Goal: Information Seeking & Learning: Find specific fact

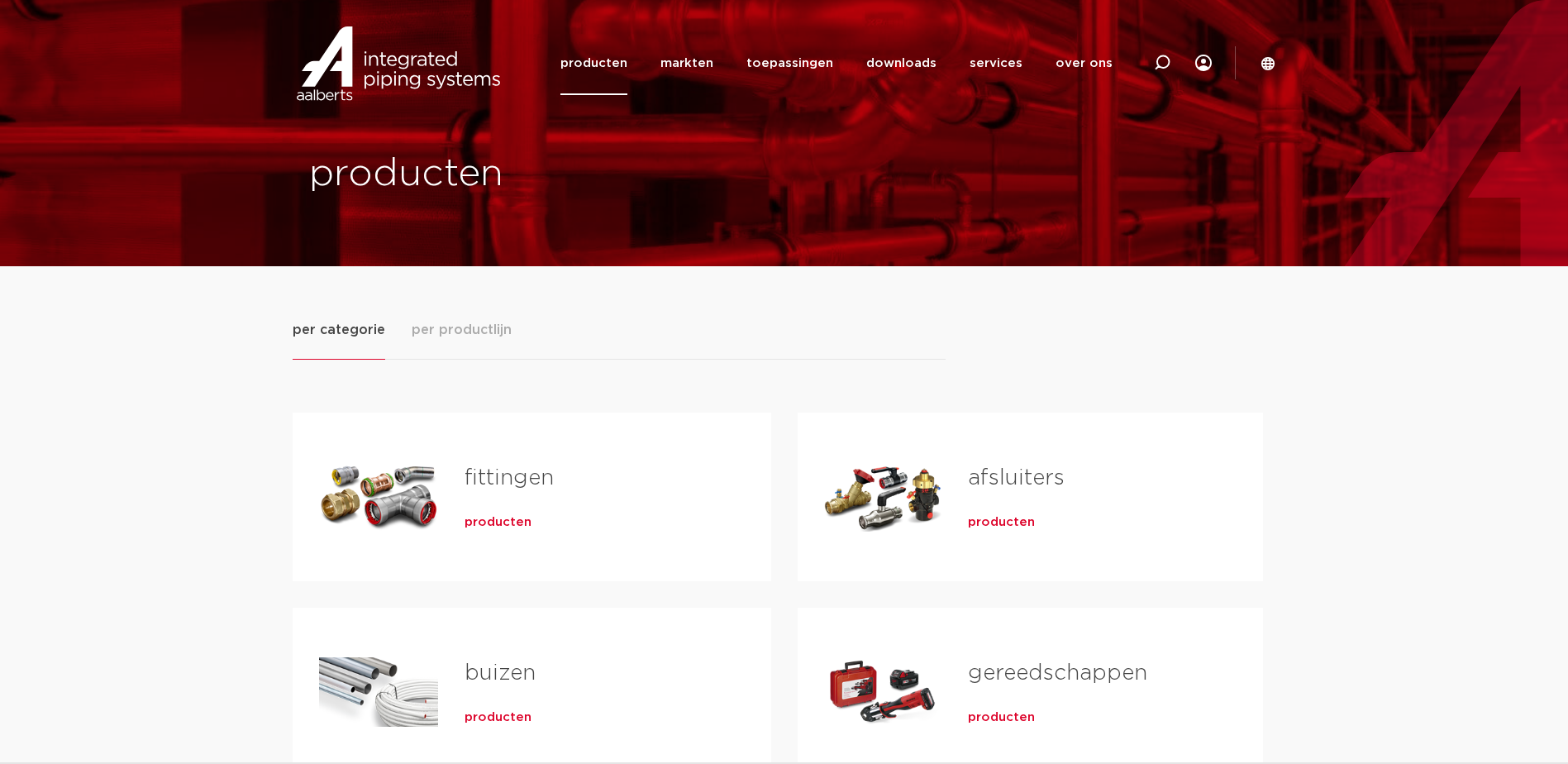
click at [514, 507] on div "producten" at bounding box center [591, 518] width 254 height 23
click at [491, 514] on span "producten" at bounding box center [498, 522] width 67 height 17
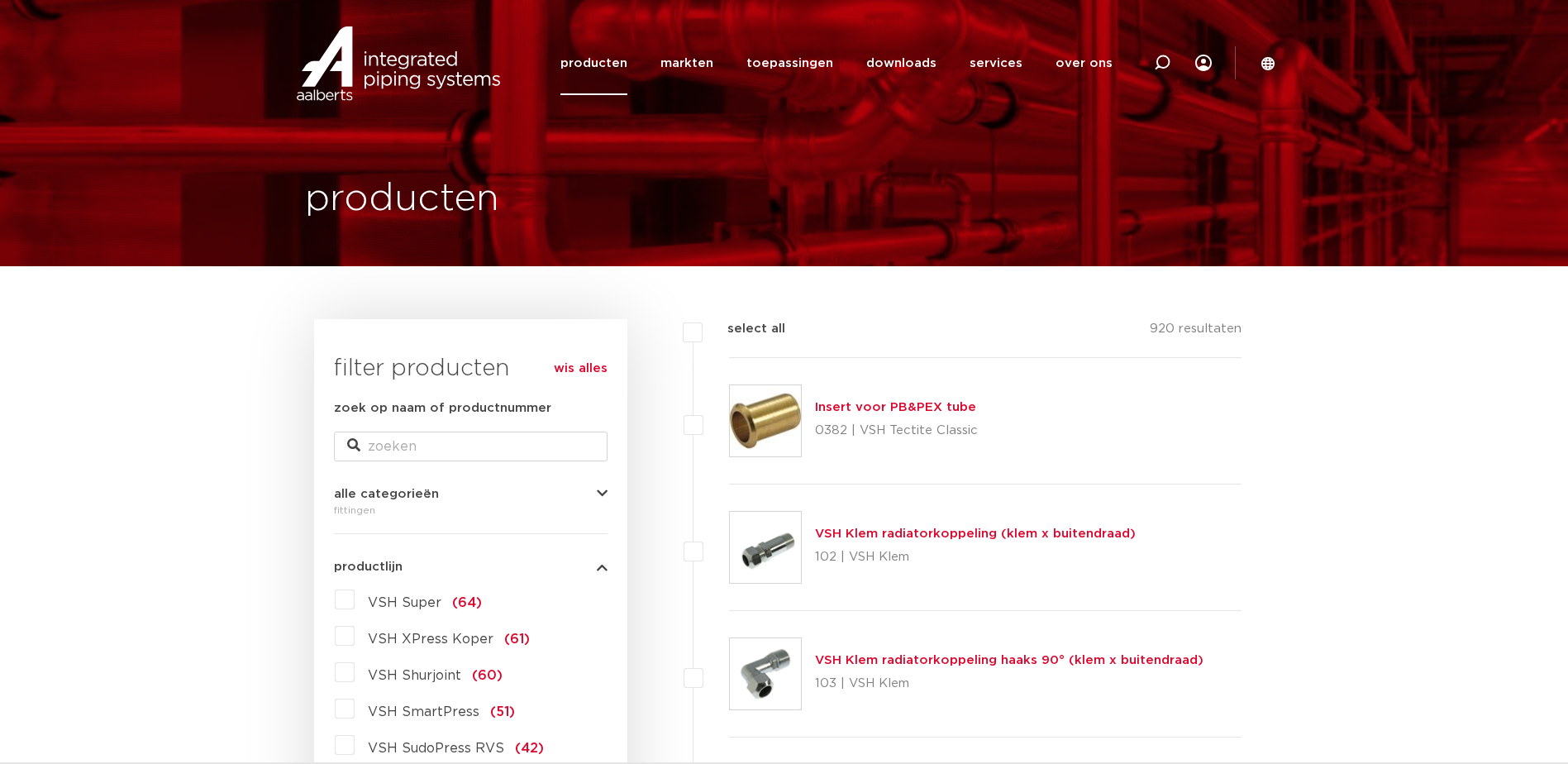
scroll to position [248, 0]
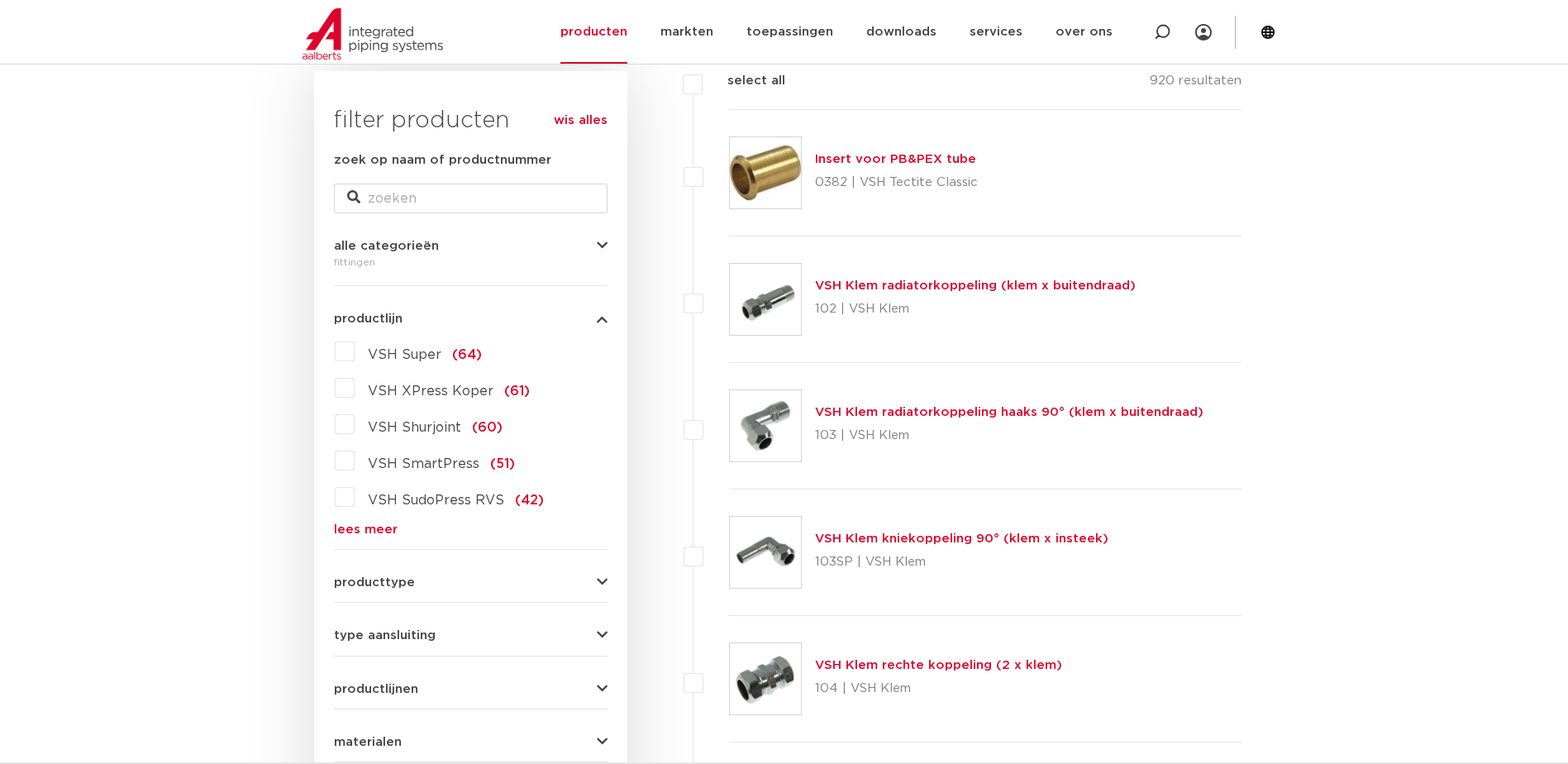
click at [355, 354] on label "VSH Super (64)" at bounding box center [418, 351] width 127 height 27
click at [0, 0] on input "VSH Super (64)" at bounding box center [0, 0] width 0 height 0
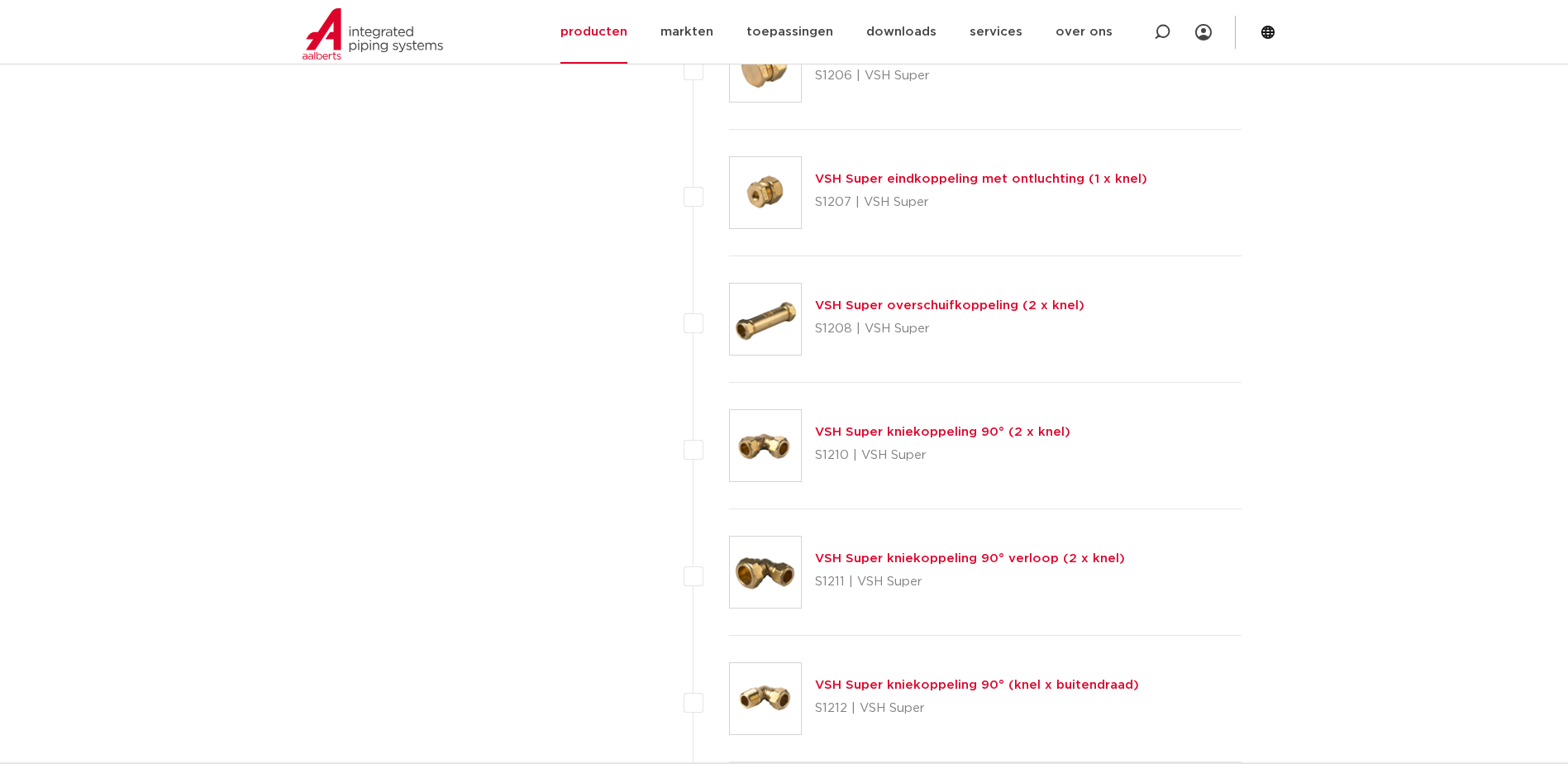
scroll to position [1405, 0]
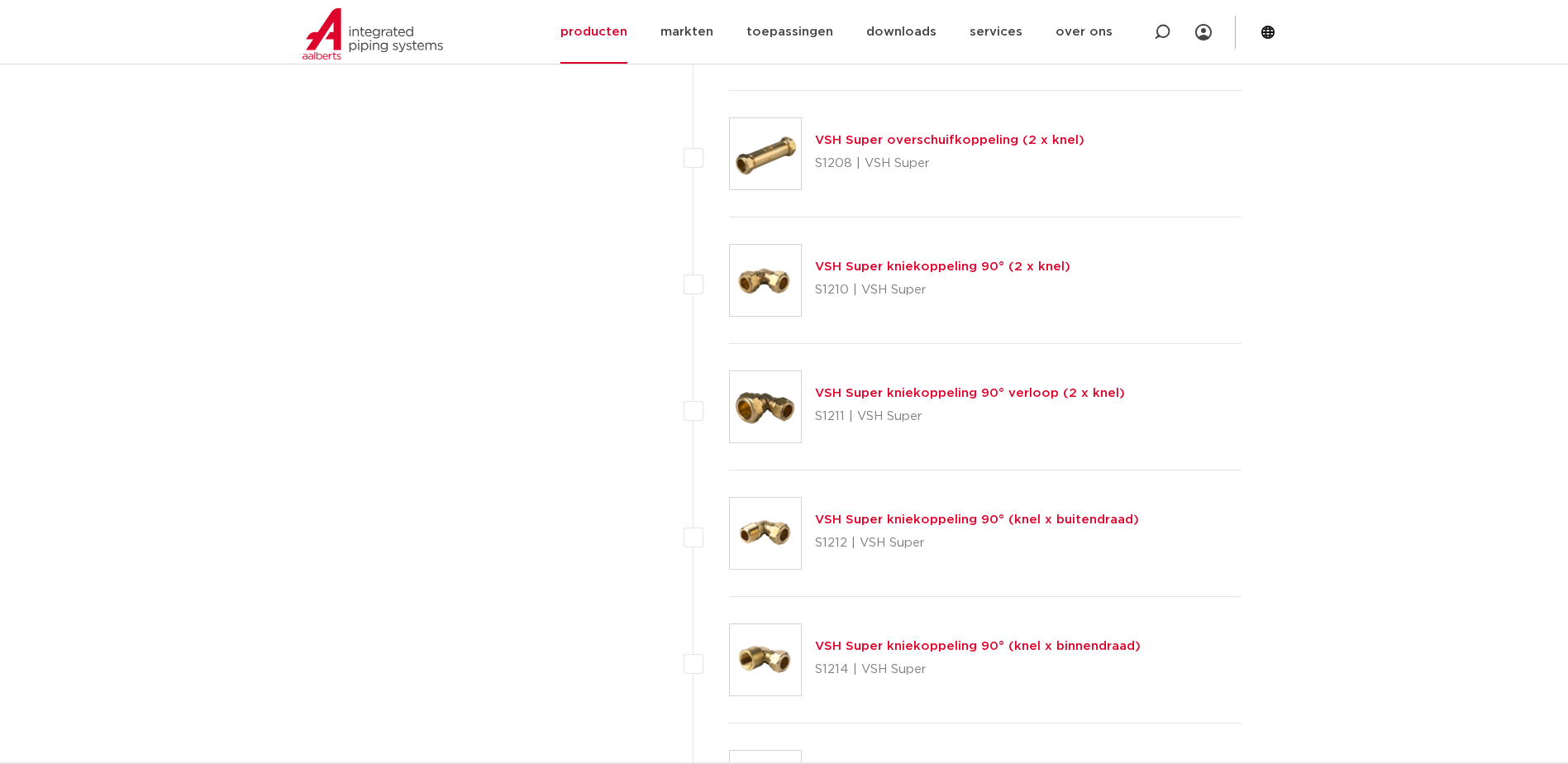
click at [965, 520] on link "VSH Super kniekoppeling 90° (knel x buitendraad)" at bounding box center [977, 519] width 324 height 13
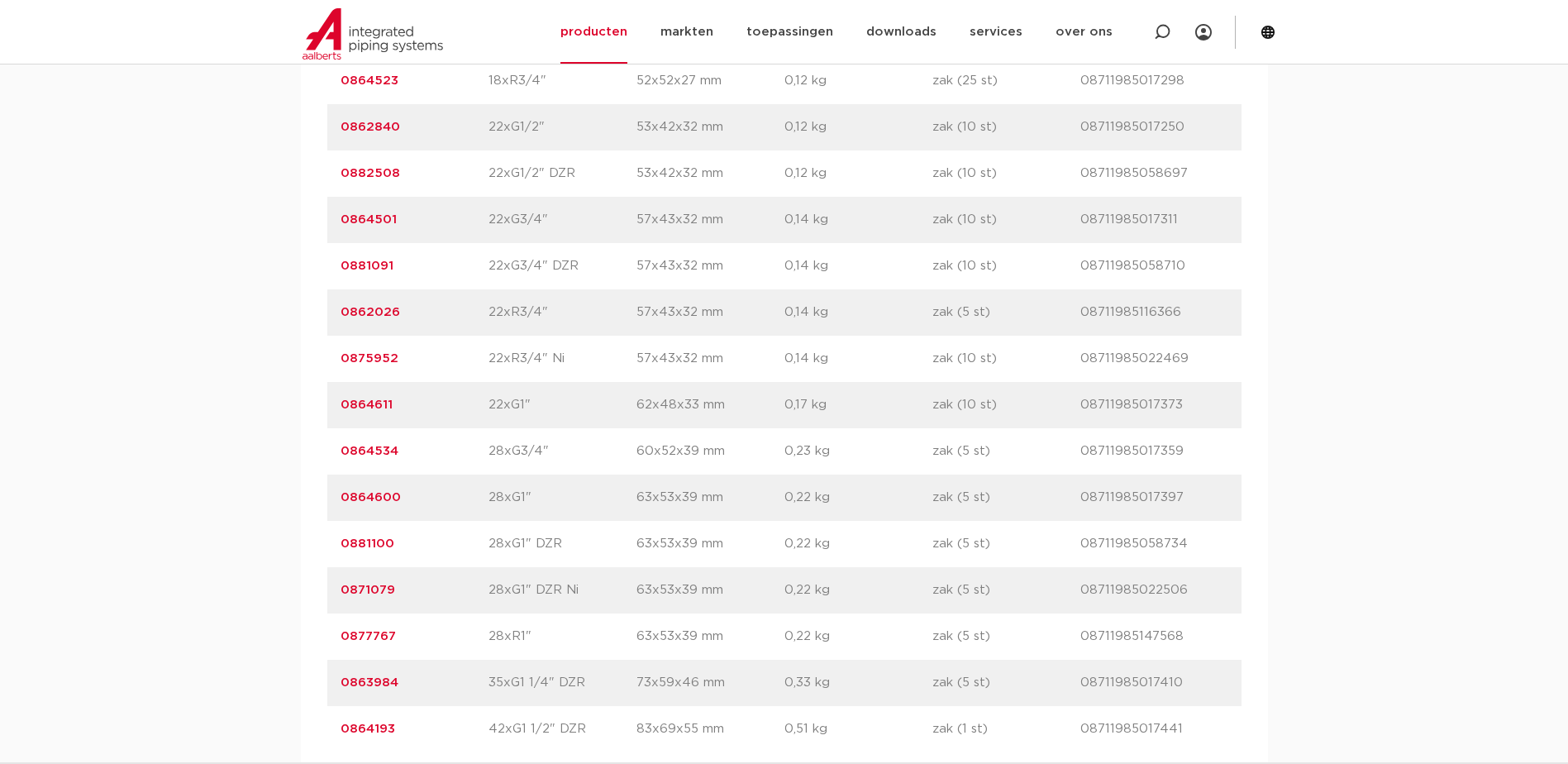
scroll to position [2563, 0]
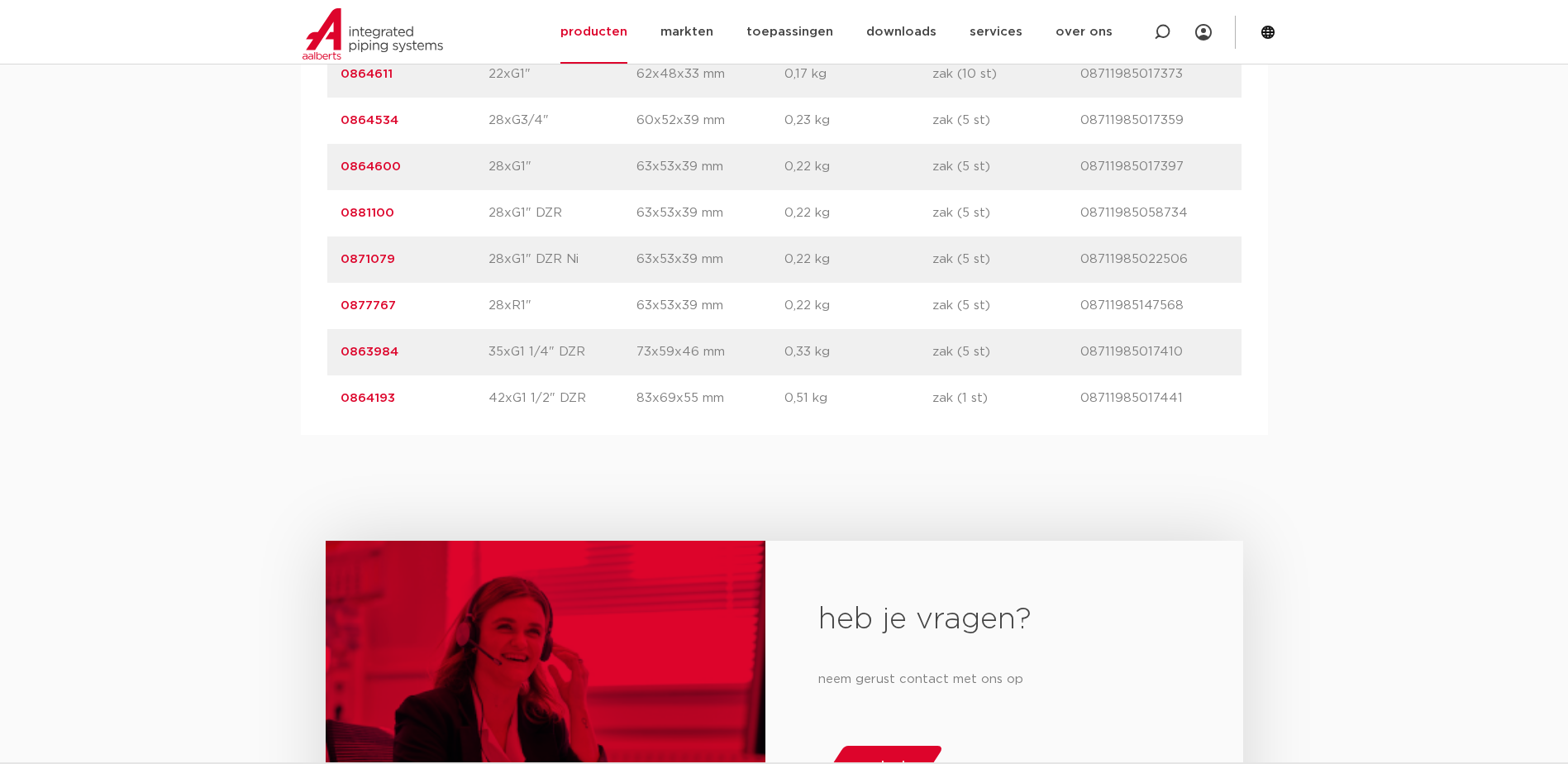
drag, startPoint x: 337, startPoint y: 297, endPoint x: 405, endPoint y: 312, distance: 69.6
click at [405, 312] on div "artikelnummer 0877767 afmeting 28xR1" afmetingen 63x53x39 mm gewicht 0,22 kg ve…" at bounding box center [784, 305] width 914 height 47
copy link "0877767"
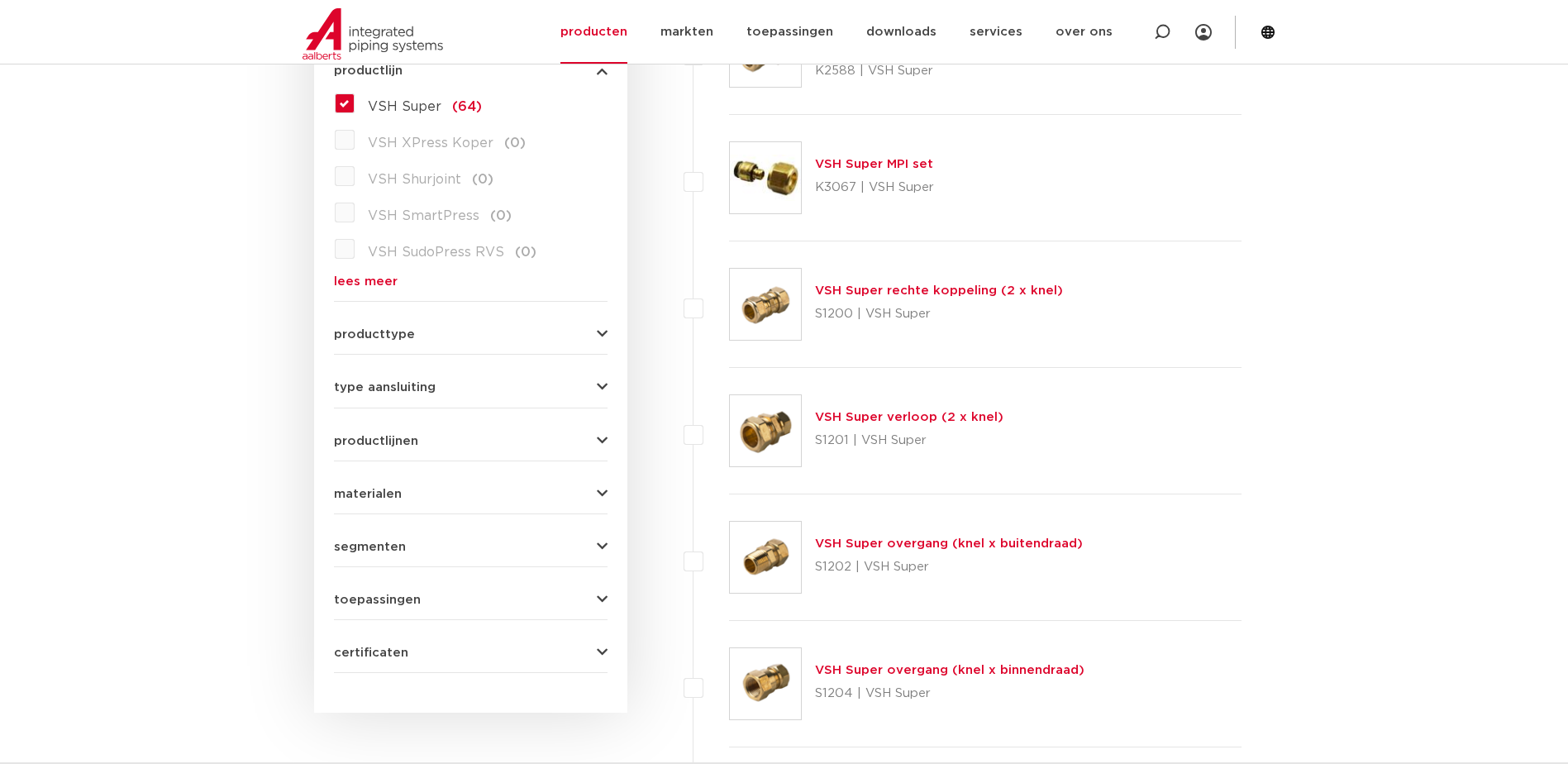
scroll to position [248, 0]
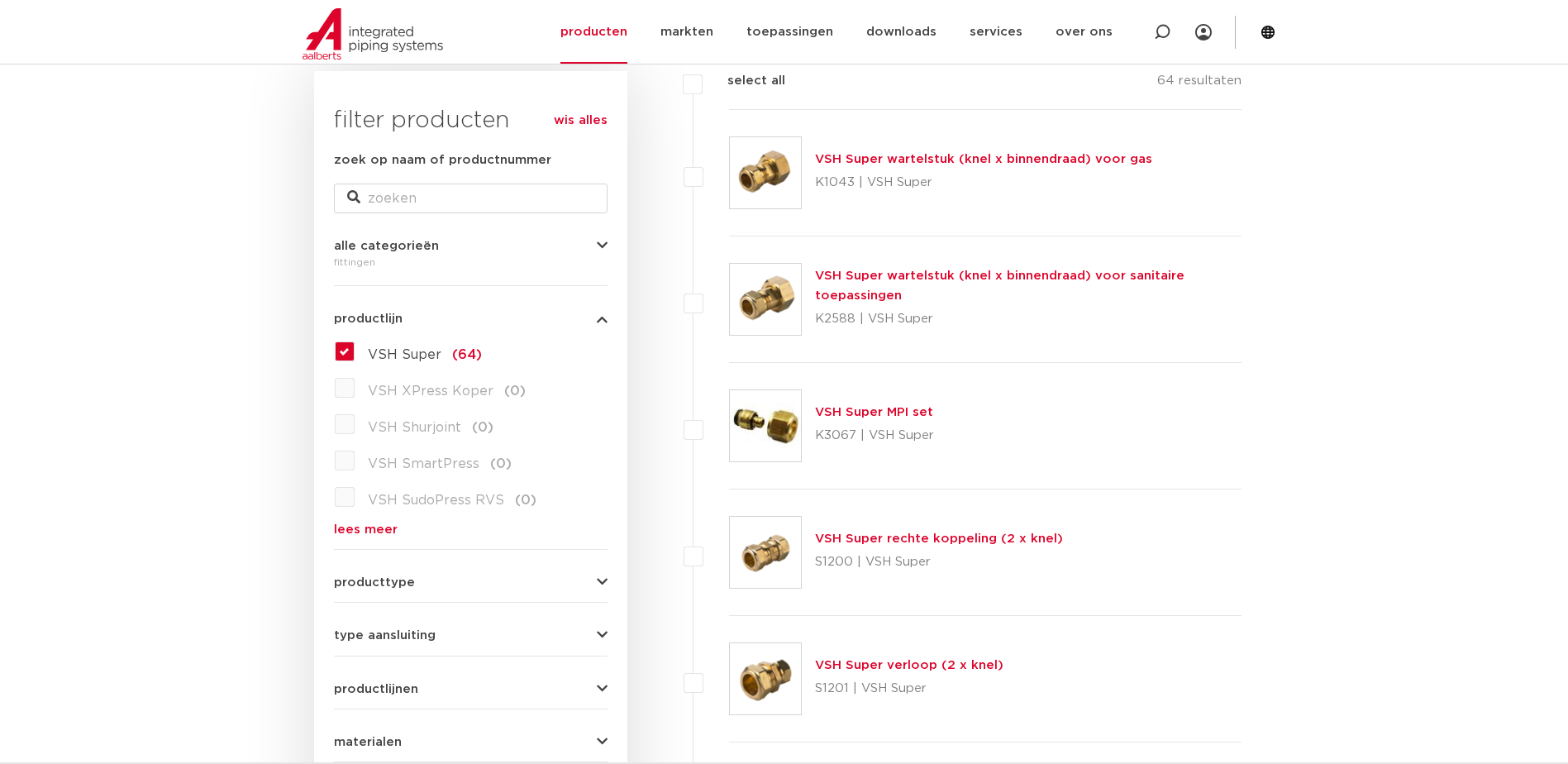
click at [355, 354] on label "VSH Super (64)" at bounding box center [418, 351] width 127 height 27
click at [0, 0] on input "VSH Super (64)" at bounding box center [0, 0] width 0 height 0
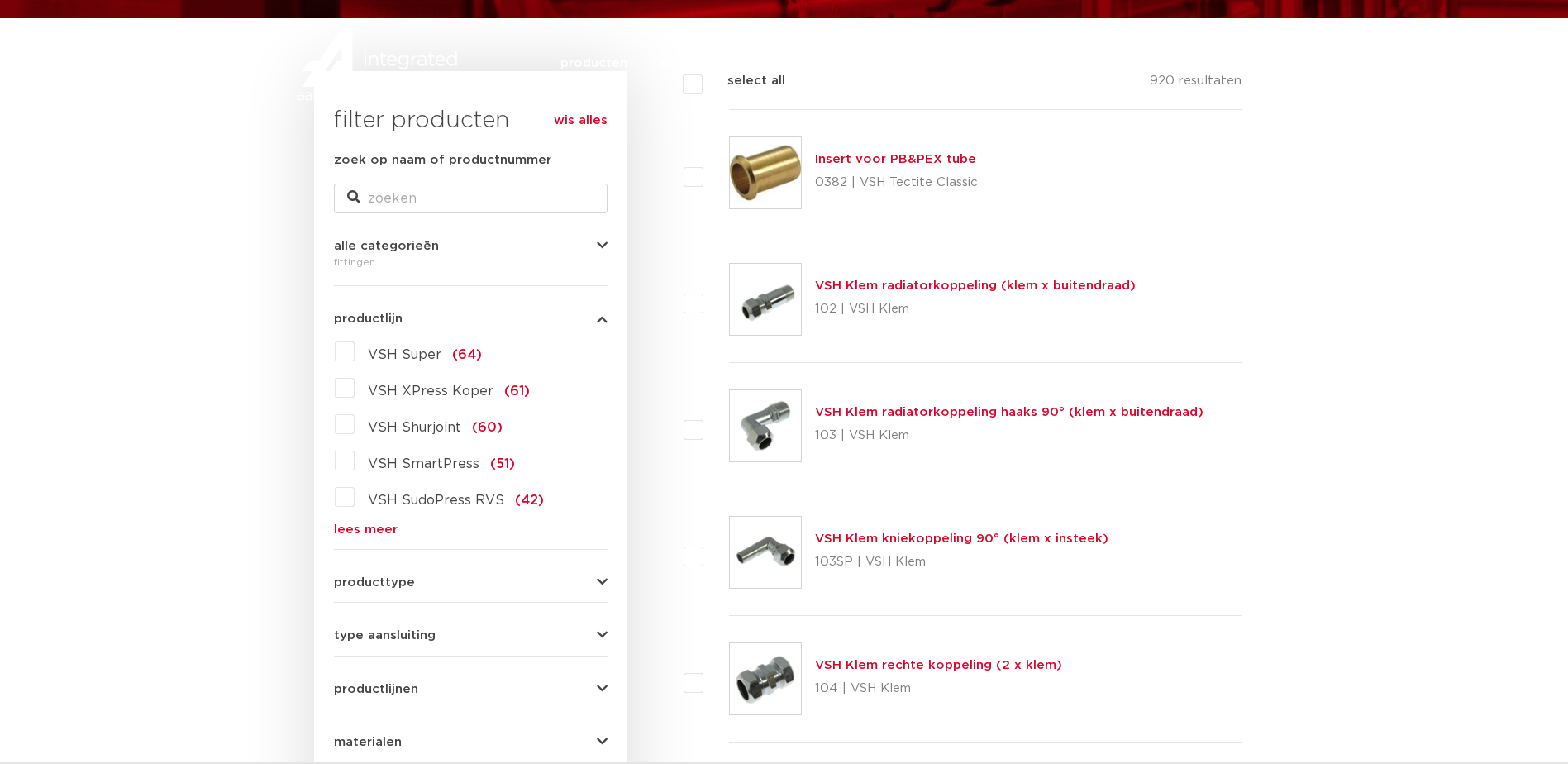
click at [355, 352] on label "VSH Super (64)" at bounding box center [418, 351] width 127 height 27
click at [0, 0] on input "VSH Super (64)" at bounding box center [0, 0] width 0 height 0
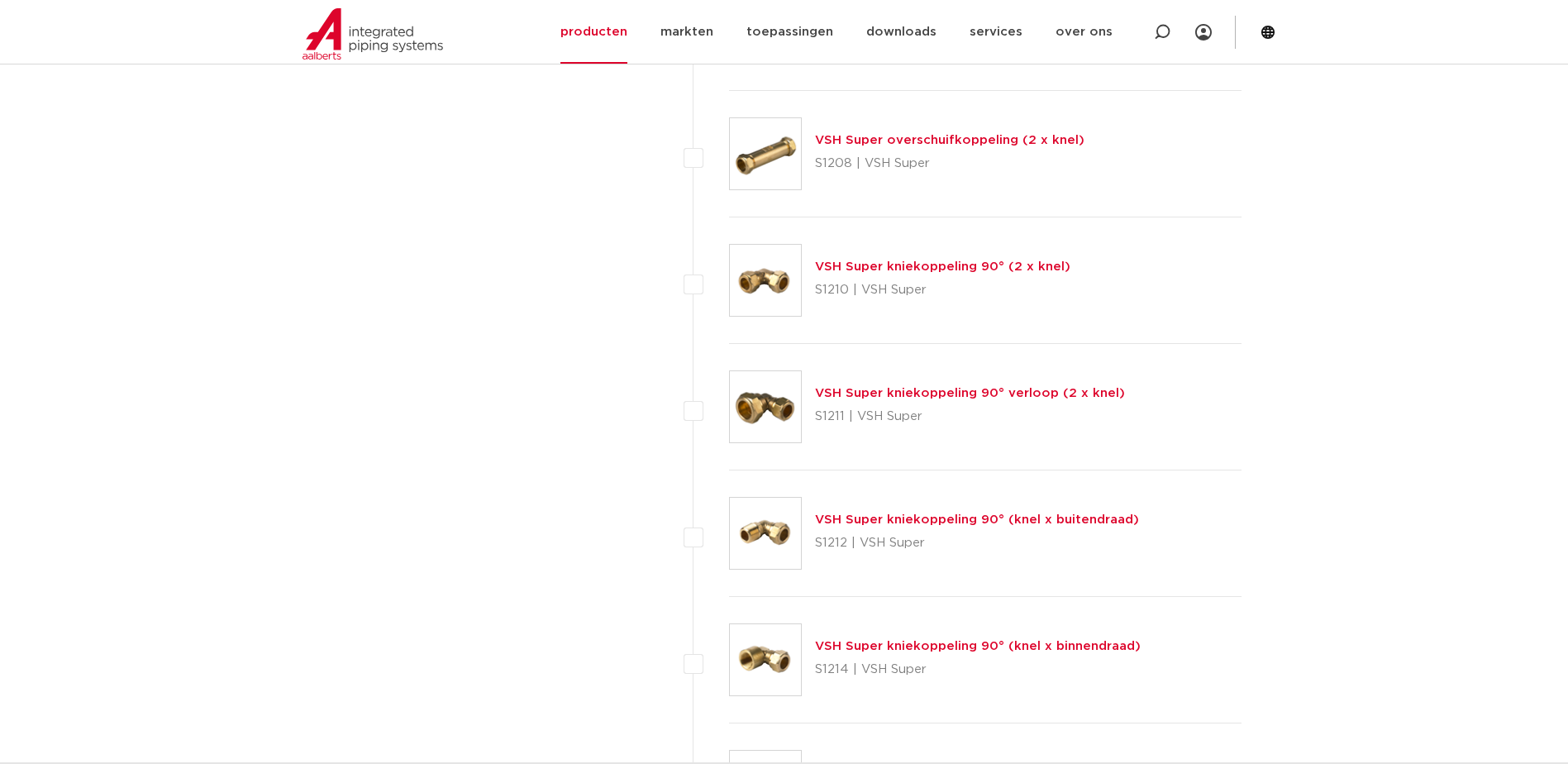
scroll to position [1488, 0]
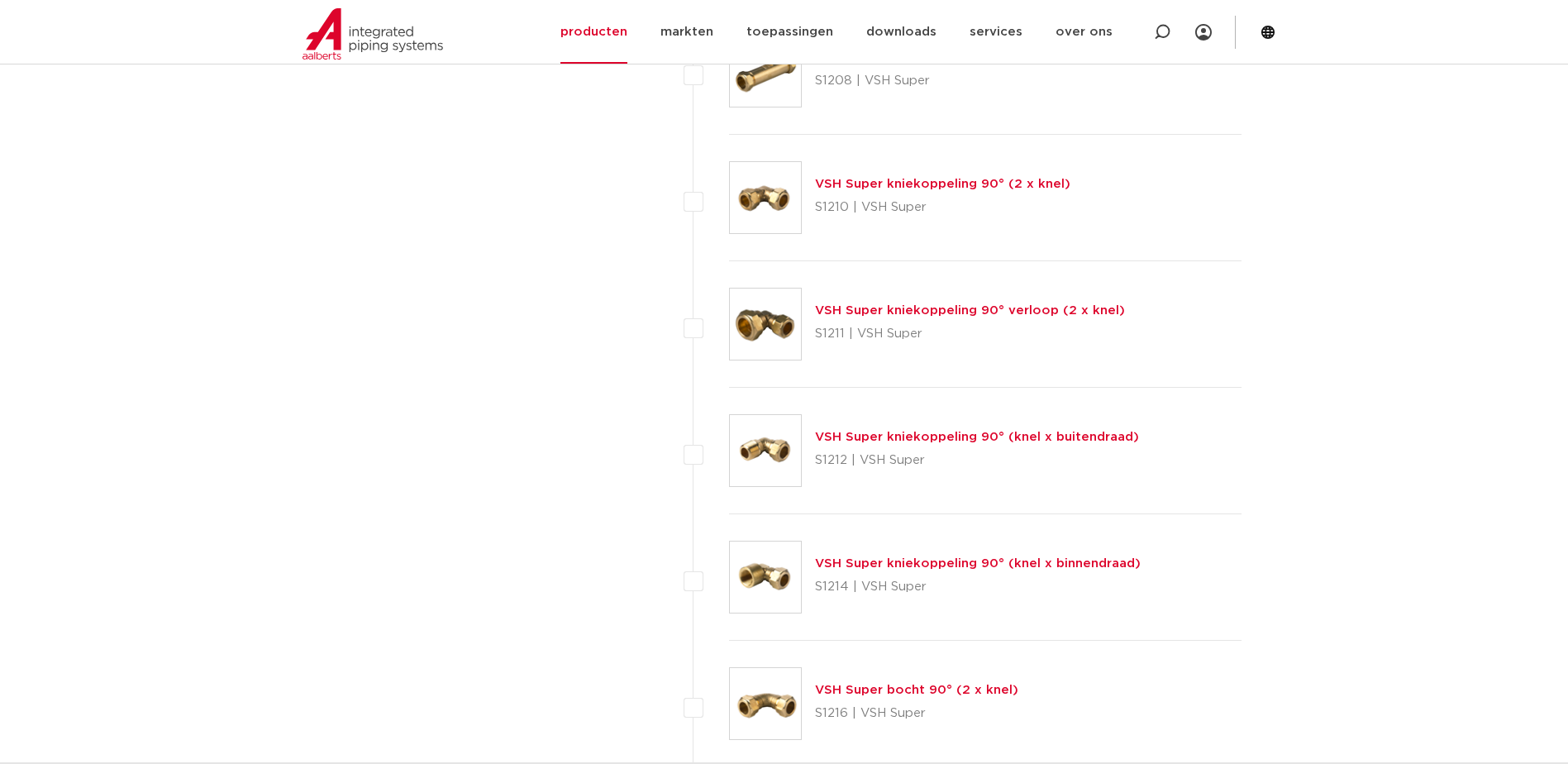
click at [909, 437] on link "VSH Super kniekoppeling 90° (knel x buitendraad)" at bounding box center [977, 437] width 324 height 13
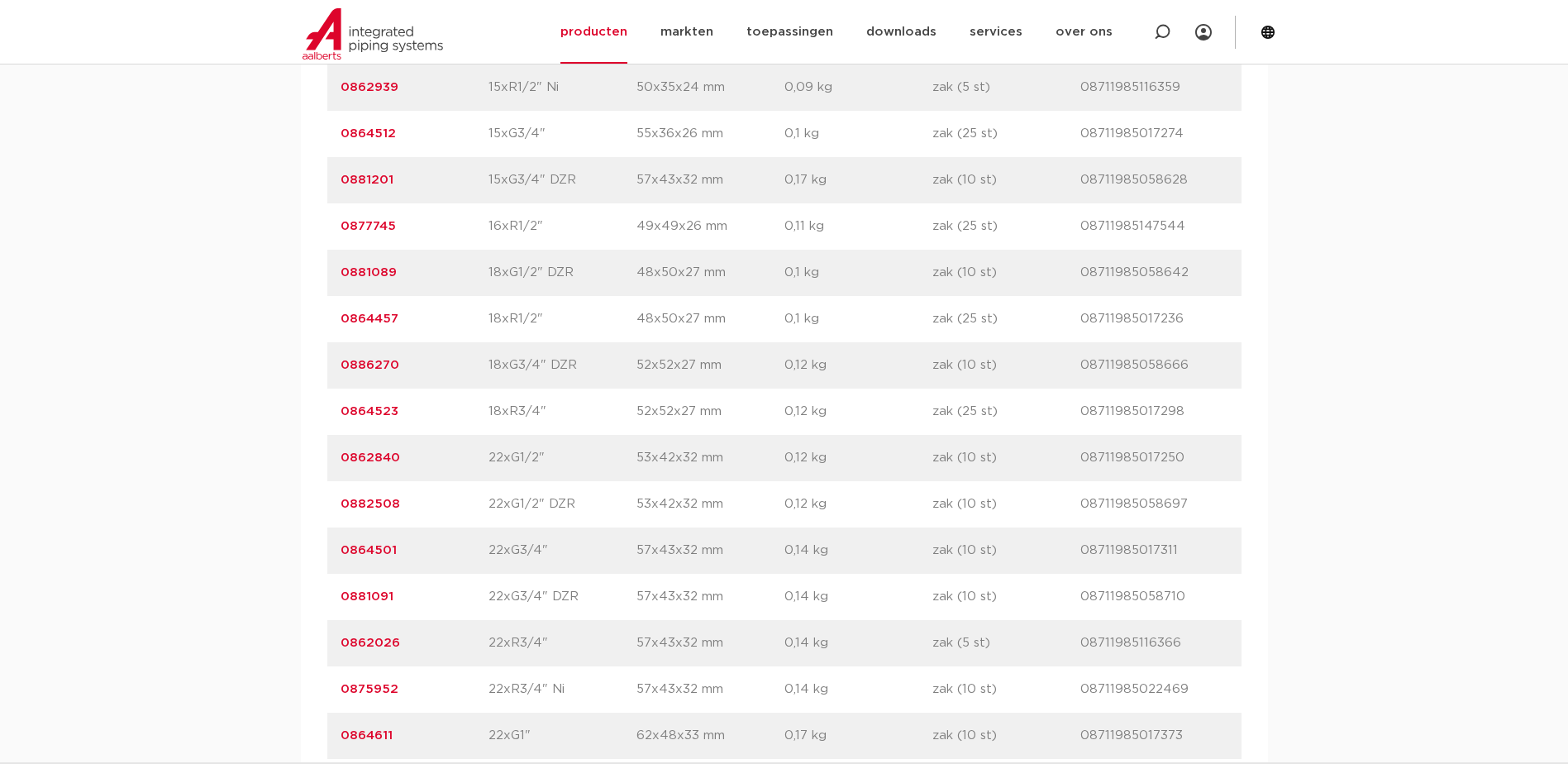
scroll to position [1818, 0]
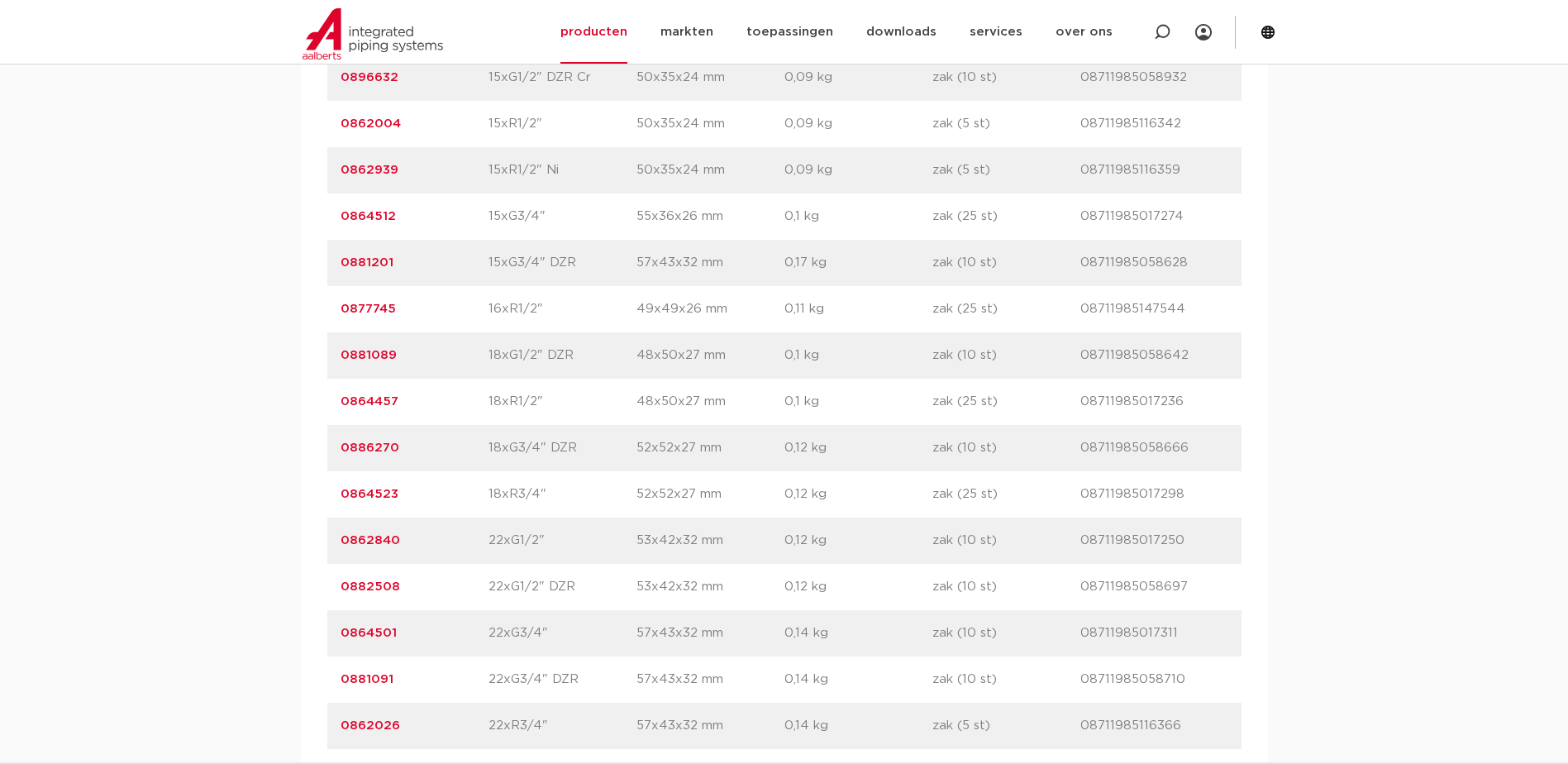
drag, startPoint x: 302, startPoint y: 571, endPoint x: 316, endPoint y: 562, distance: 16.6
click at [311, 566] on div "artikelnummer afmeting [GEOGRAPHIC_DATA] gewicht verpakking gtin artikelnummer …" at bounding box center [784, 286] width 967 height 1786
drag, startPoint x: 337, startPoint y: 534, endPoint x: 408, endPoint y: 539, distance: 71.2
click at [408, 539] on div "artikelnummer 0862840 afmeting 22xG1/2" afmetingen 53x42x32 mm gewicht 0,12 kg …" at bounding box center [784, 540] width 914 height 47
copy link "0862840"
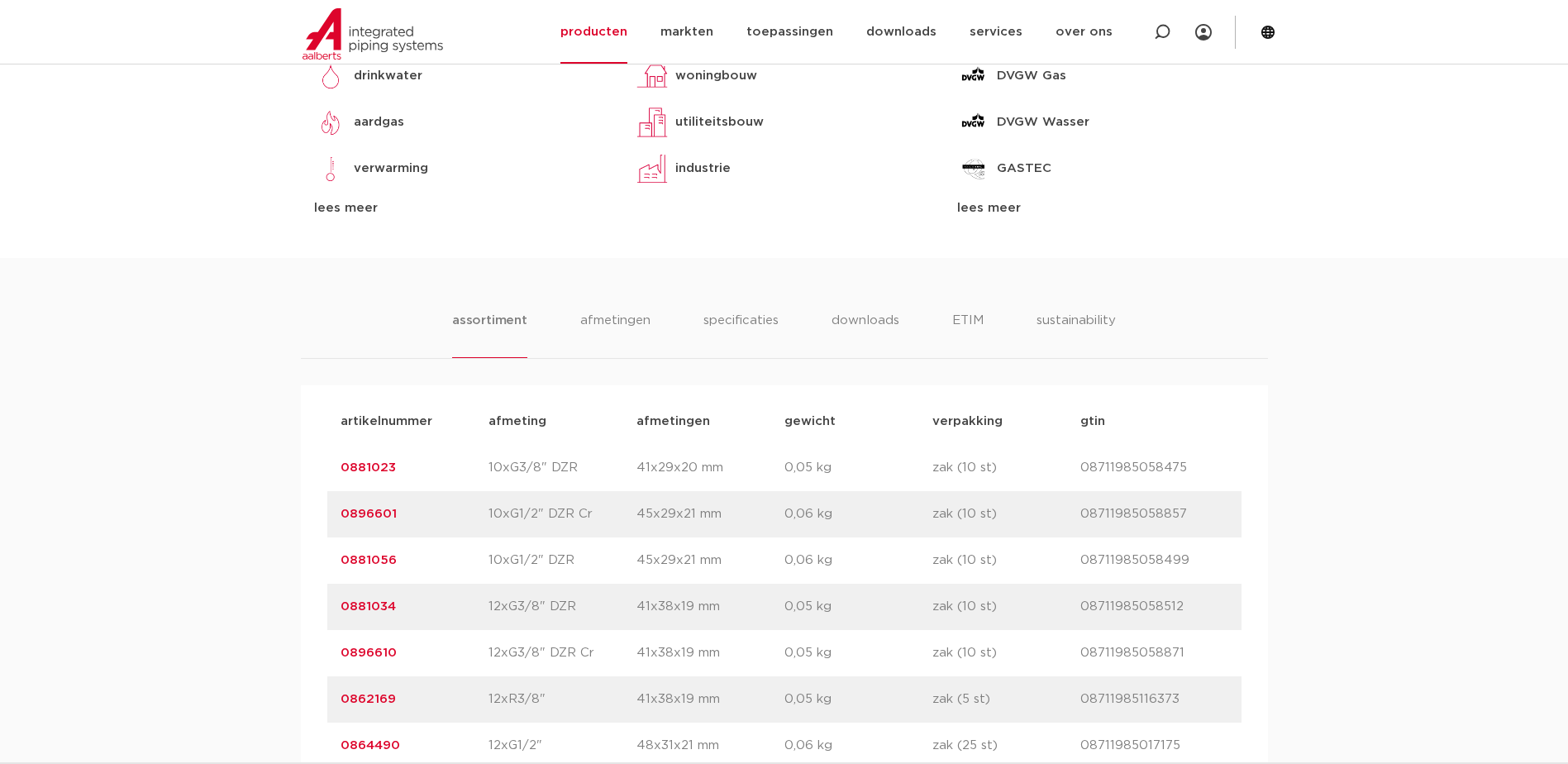
scroll to position [413, 0]
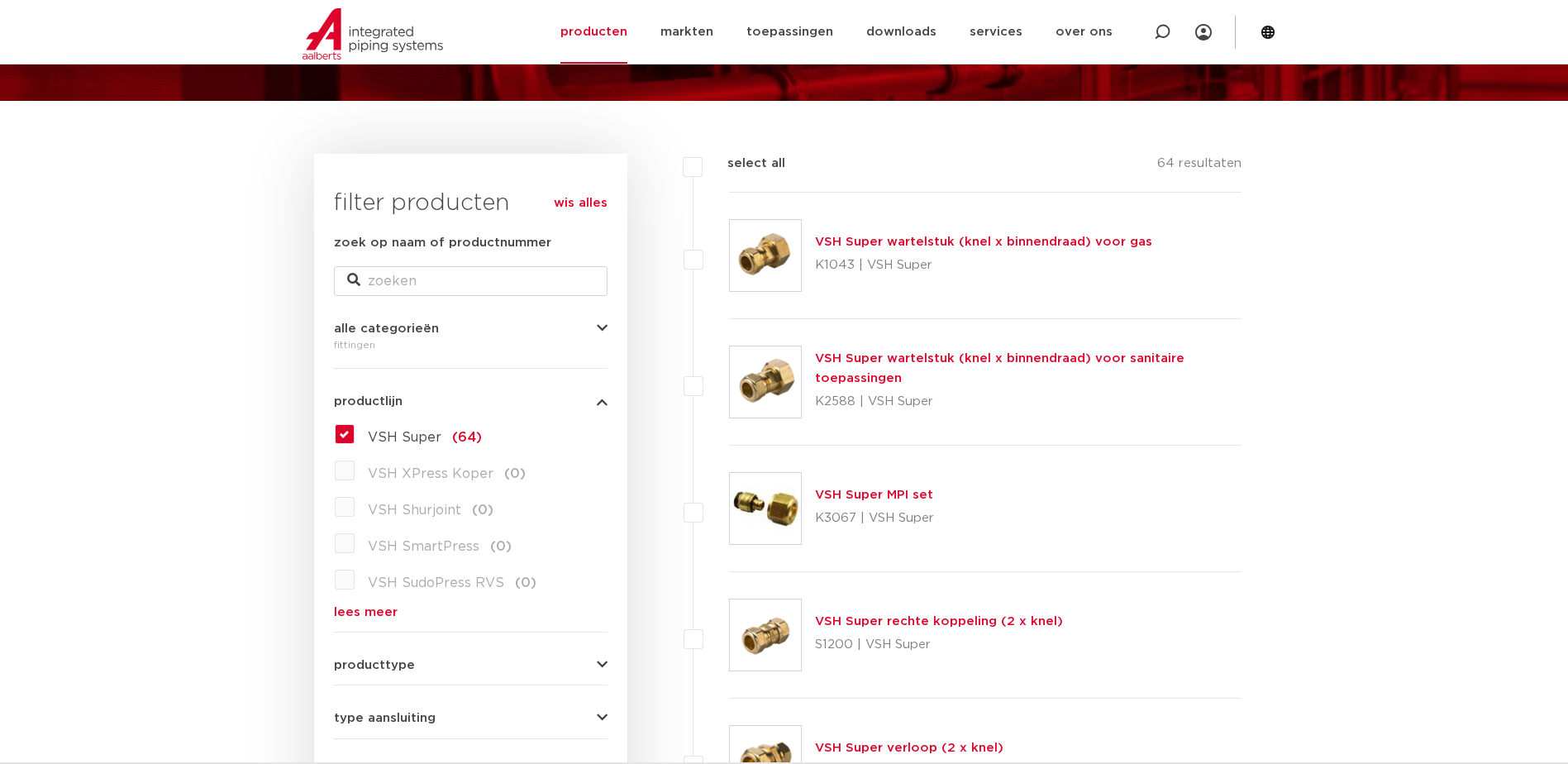
scroll to position [579, 0]
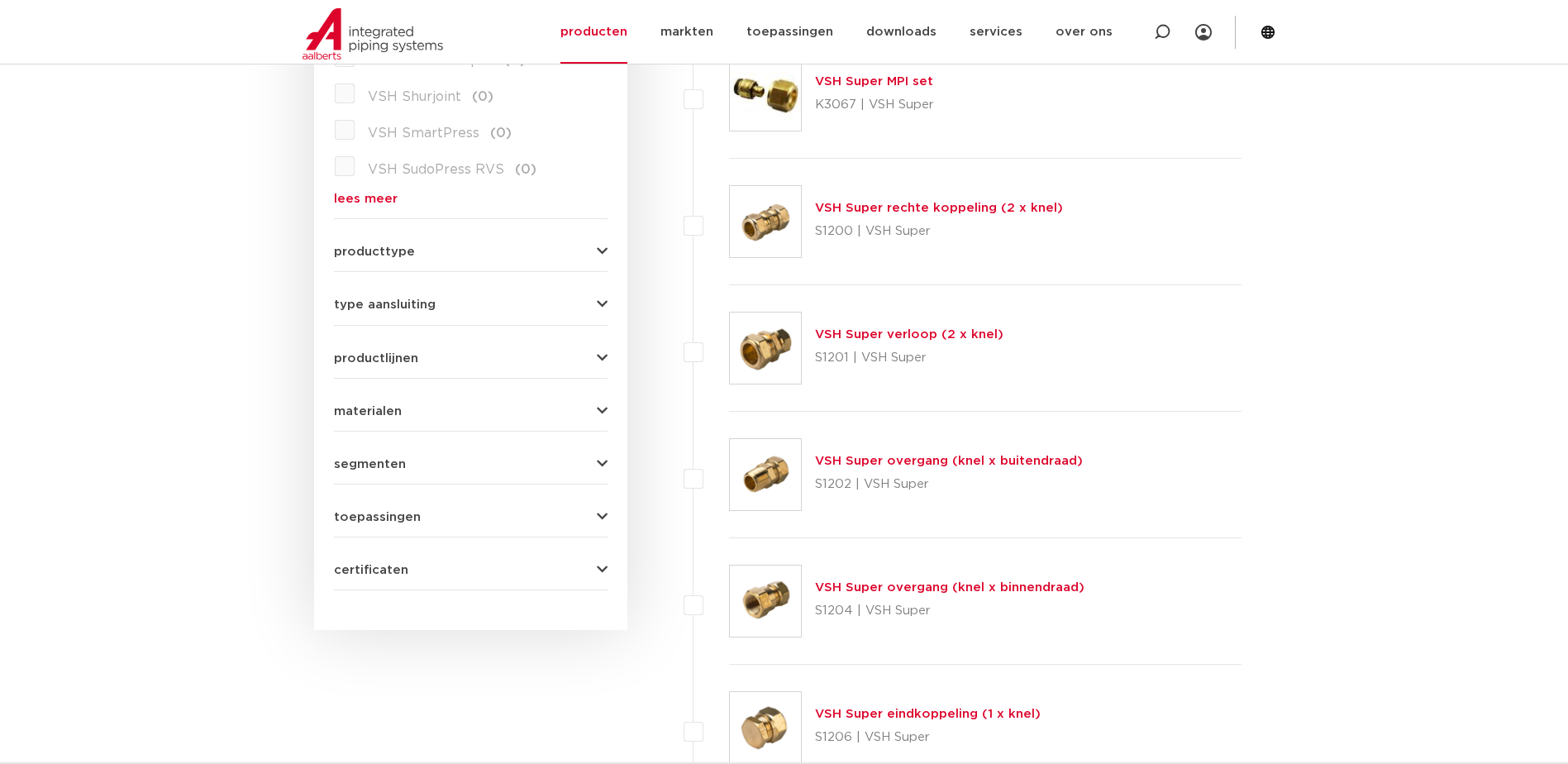
click at [935, 456] on link "VSH Super overgang (knel x buitendraad)" at bounding box center [949, 461] width 267 height 13
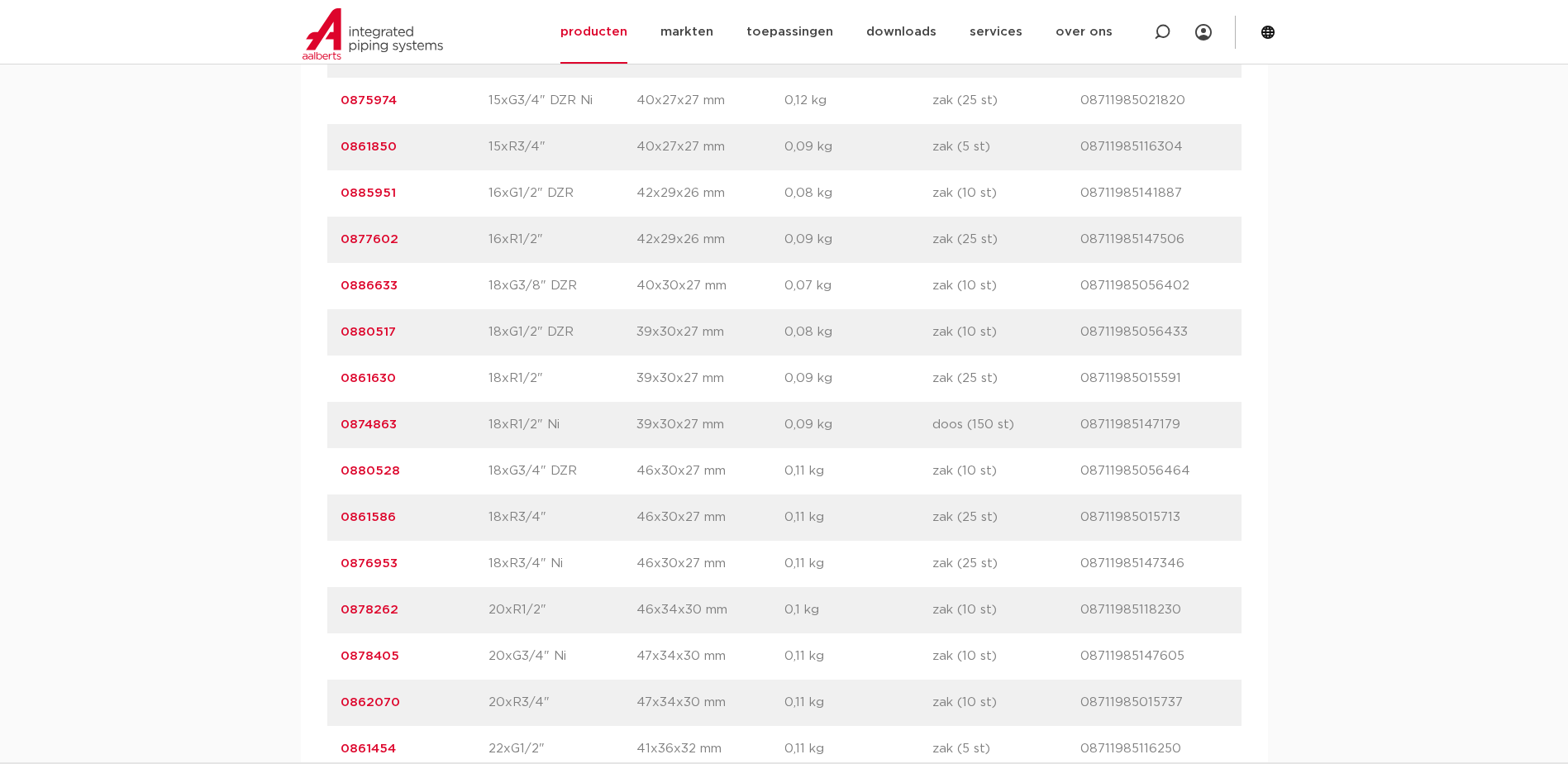
scroll to position [3059, 0]
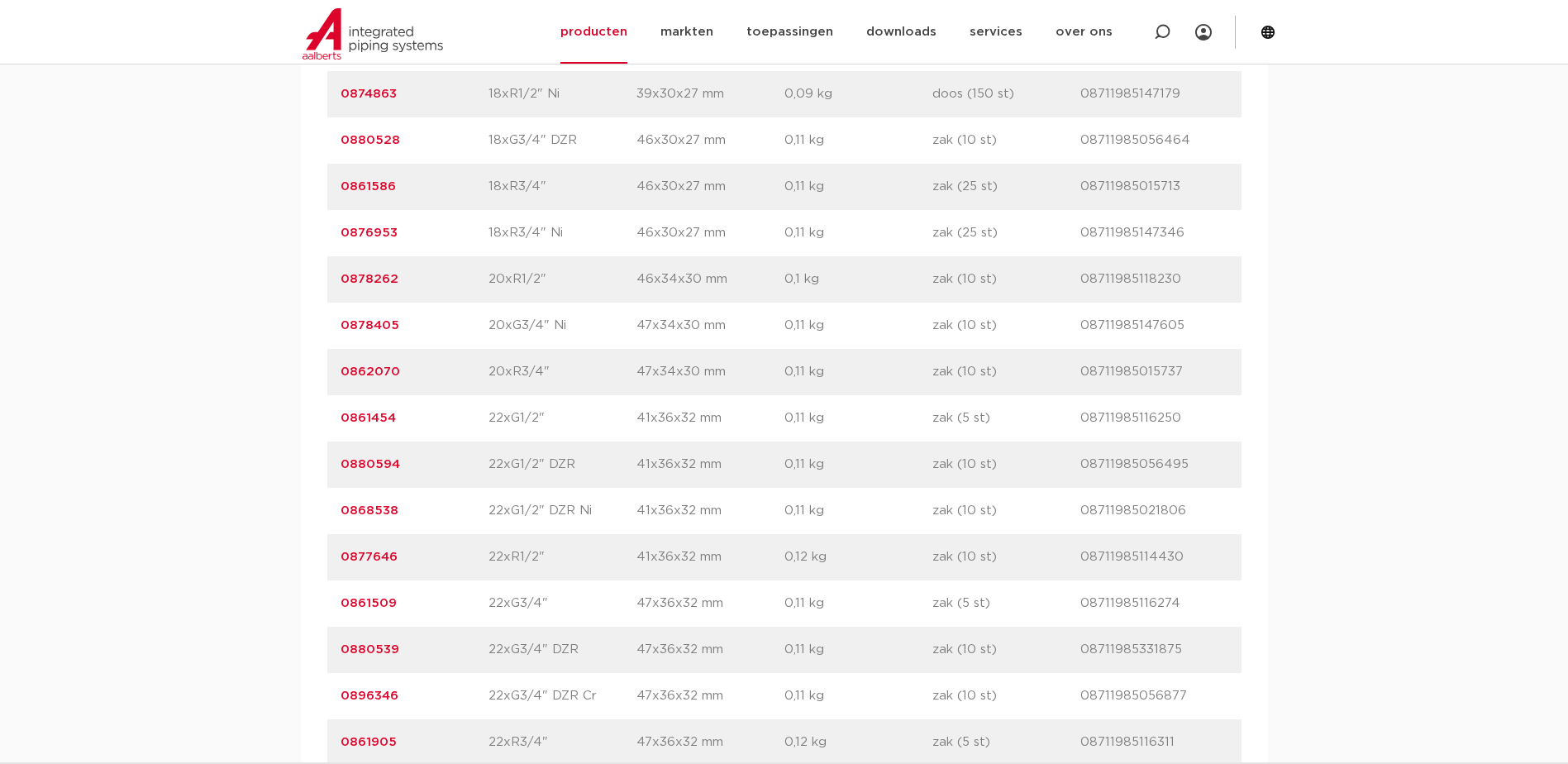
drag, startPoint x: 338, startPoint y: 557, endPoint x: 401, endPoint y: 562, distance: 63.2
click at [401, 562] on div "artikelnummer 0877646 afmeting 22xR1/2" afmetingen 41x36x32 mm gewicht 0,12 kg …" at bounding box center [784, 557] width 914 height 47
copy link "0877646"
click at [419, 559] on p "0877646" at bounding box center [414, 557] width 148 height 20
drag, startPoint x: 418, startPoint y: 557, endPoint x: 342, endPoint y: 566, distance: 76.5
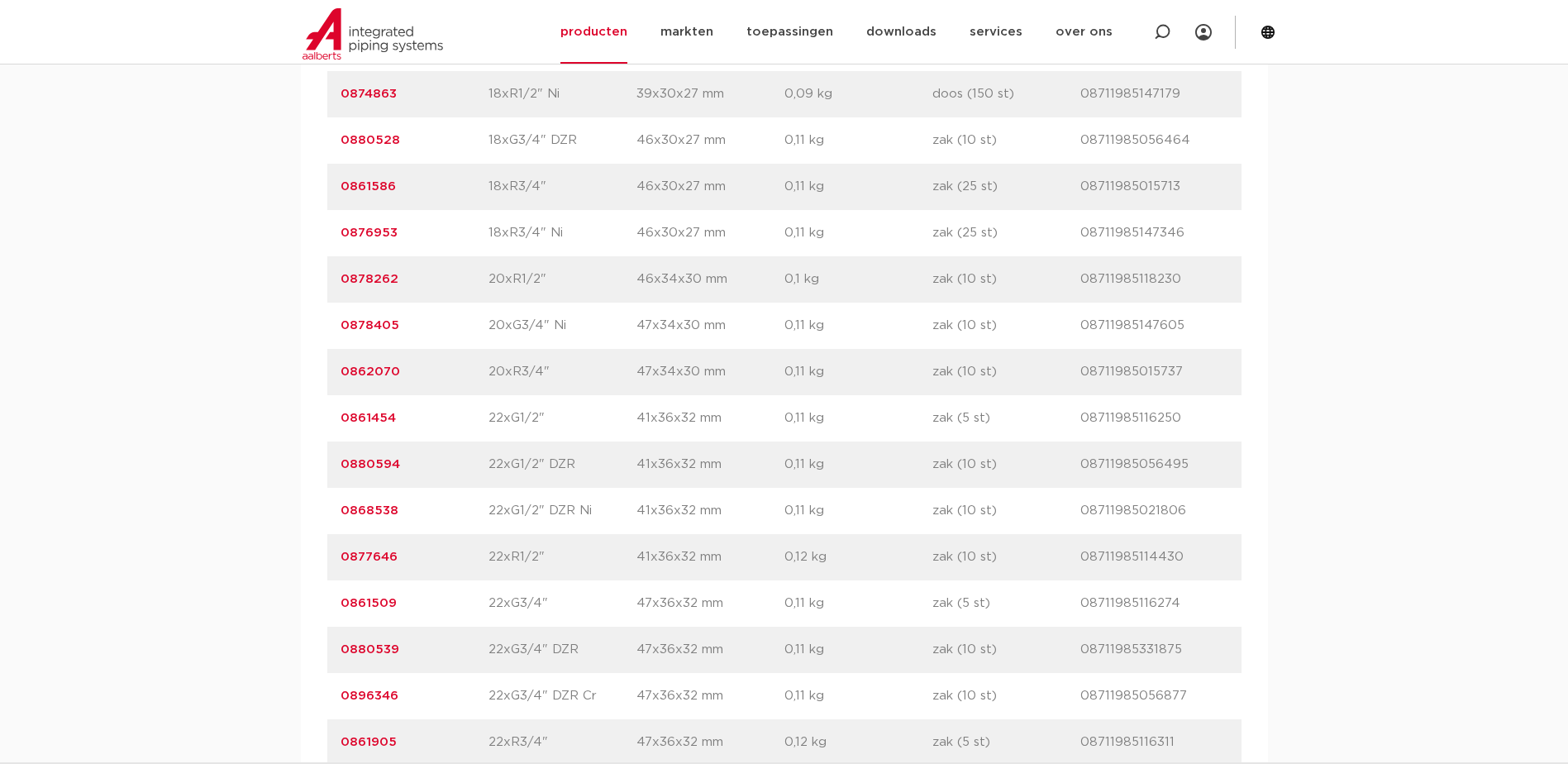
click at [342, 566] on p "0877646" at bounding box center [414, 557] width 148 height 20
copy link "0877646"
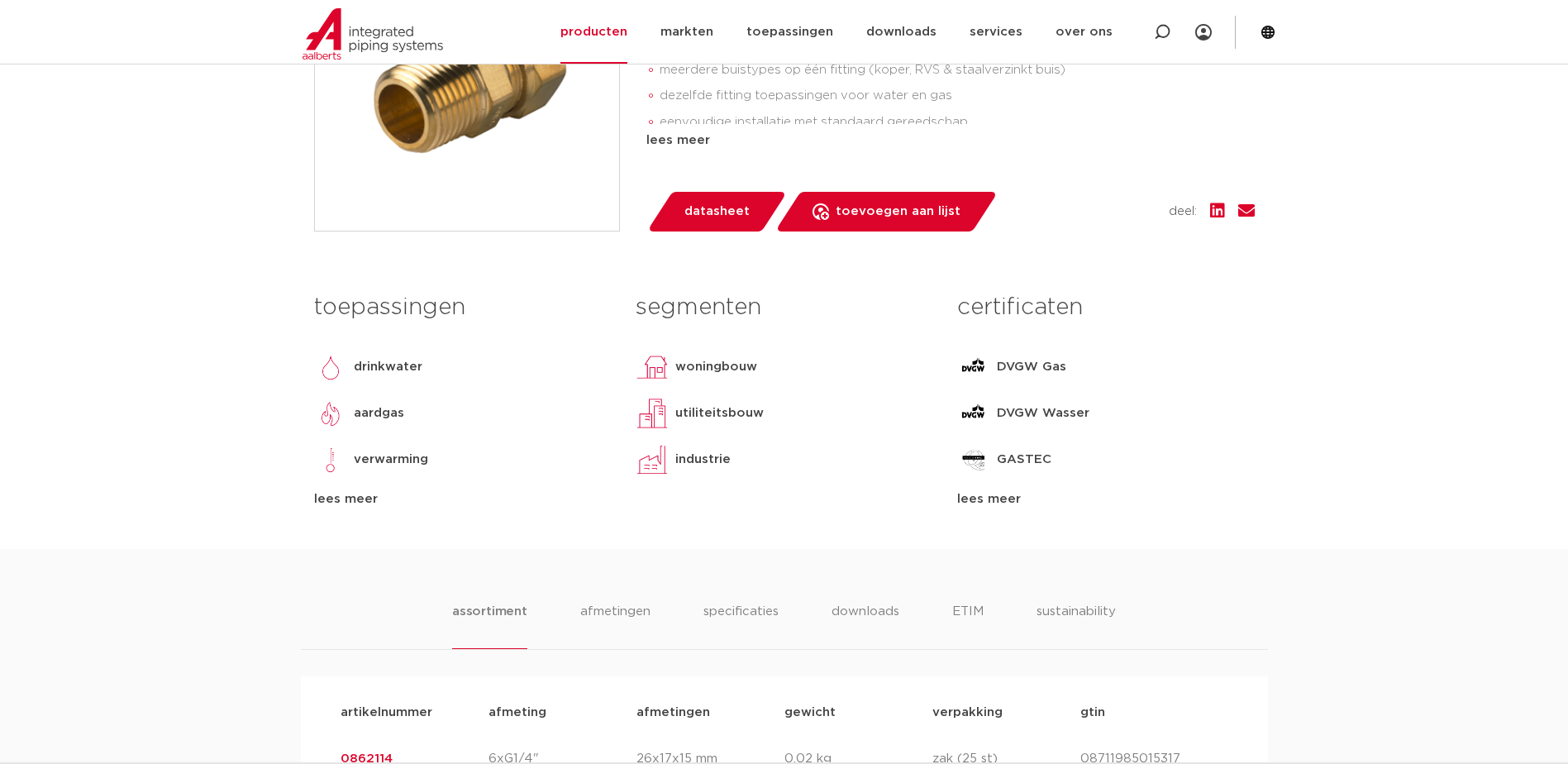
scroll to position [82, 0]
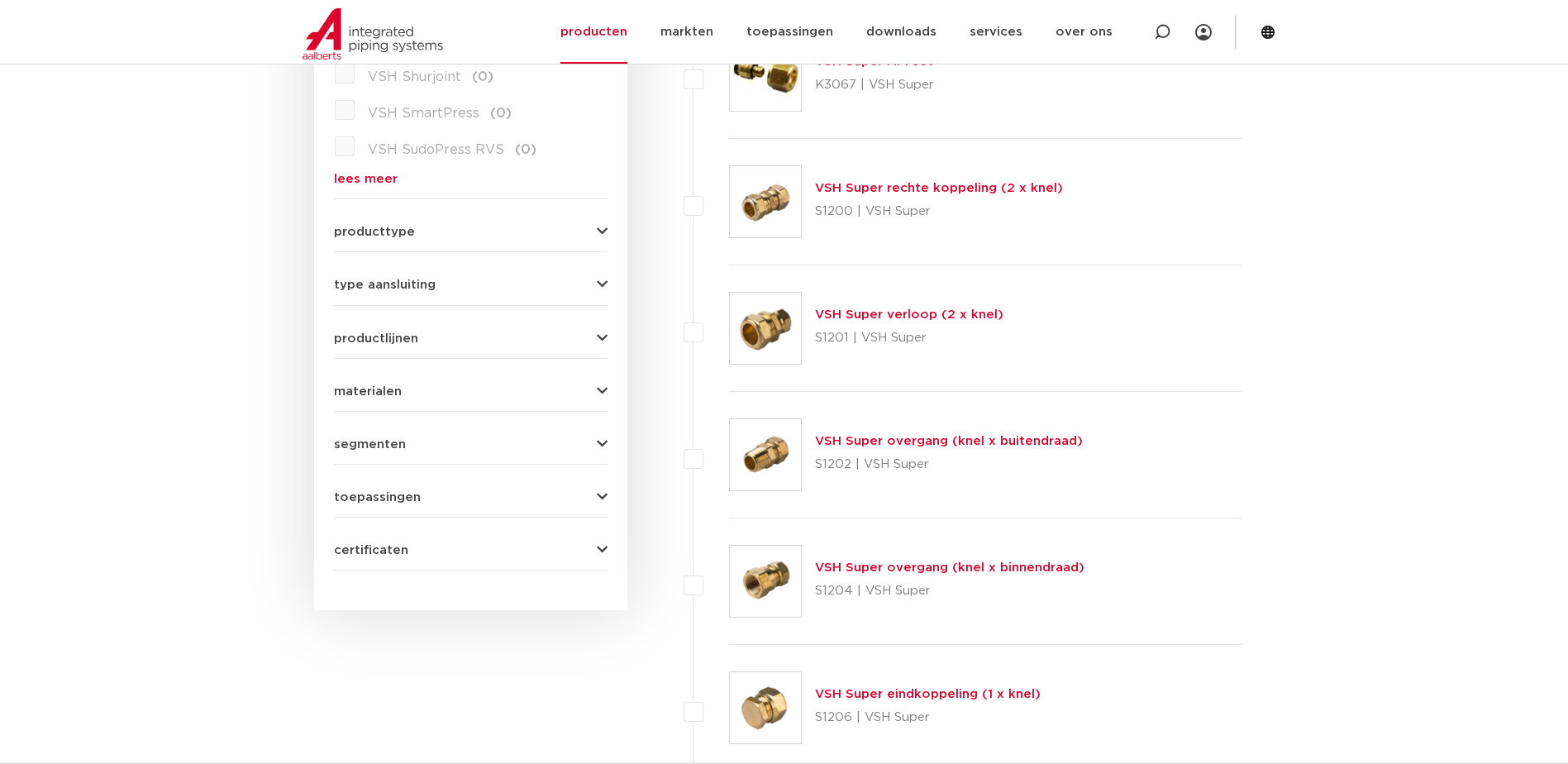
click at [888, 570] on link "VSH Super overgang (knel x binnendraad)" at bounding box center [950, 567] width 269 height 13
click at [864, 562] on link "VSH Super overgang (knel x binnendraad)" at bounding box center [950, 567] width 269 height 13
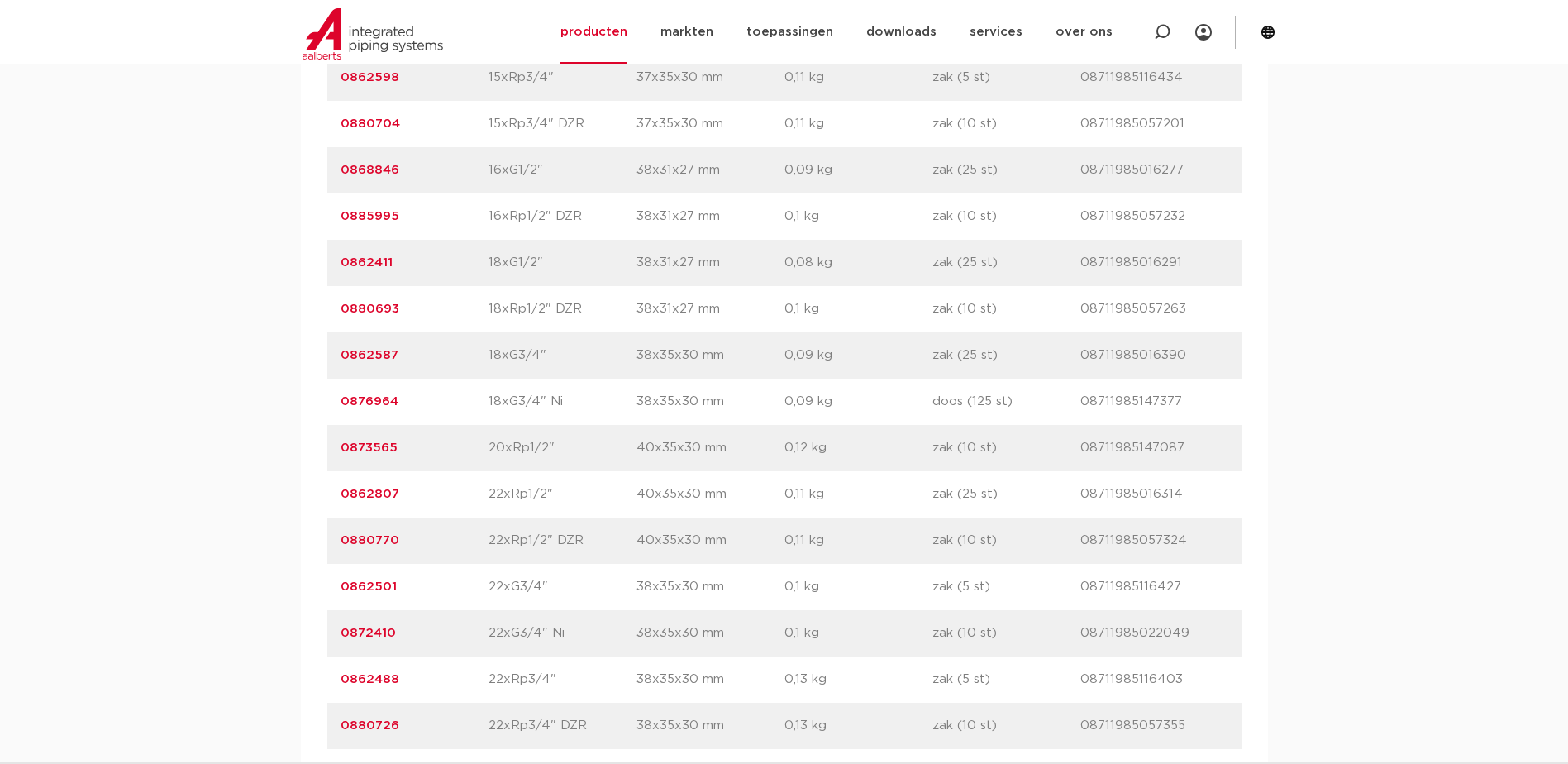
scroll to position [2233, 0]
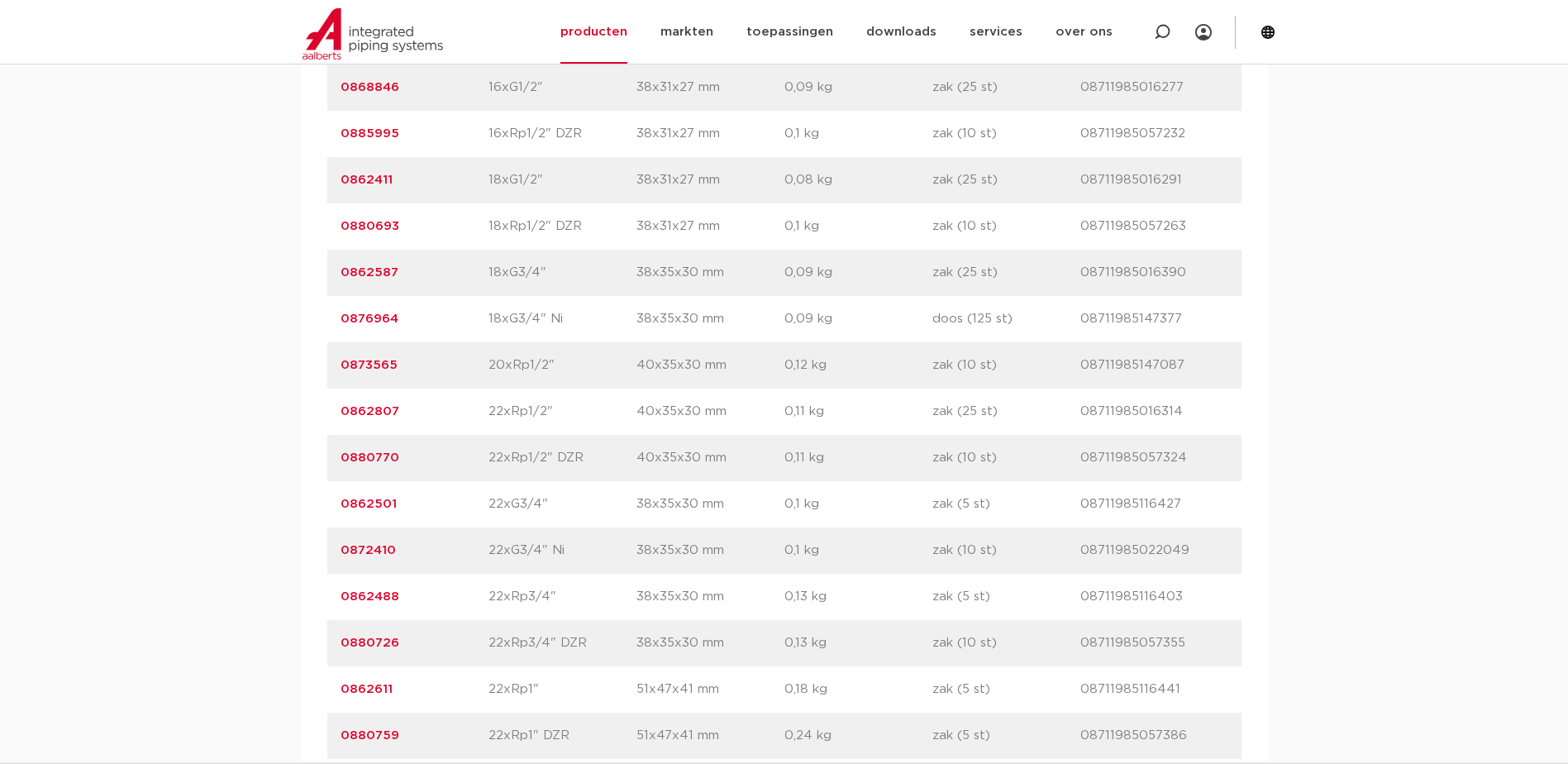
drag, startPoint x: 337, startPoint y: 409, endPoint x: 402, endPoint y: 416, distance: 65.4
click at [402, 416] on div "artikelnummer 0862807 afmeting 22xRp1/2" [GEOGRAPHIC_DATA] 40x35x30 mm gewicht …" at bounding box center [784, 411] width 914 height 47
copy link "0862807"
